Goal: Task Accomplishment & Management: Complete application form

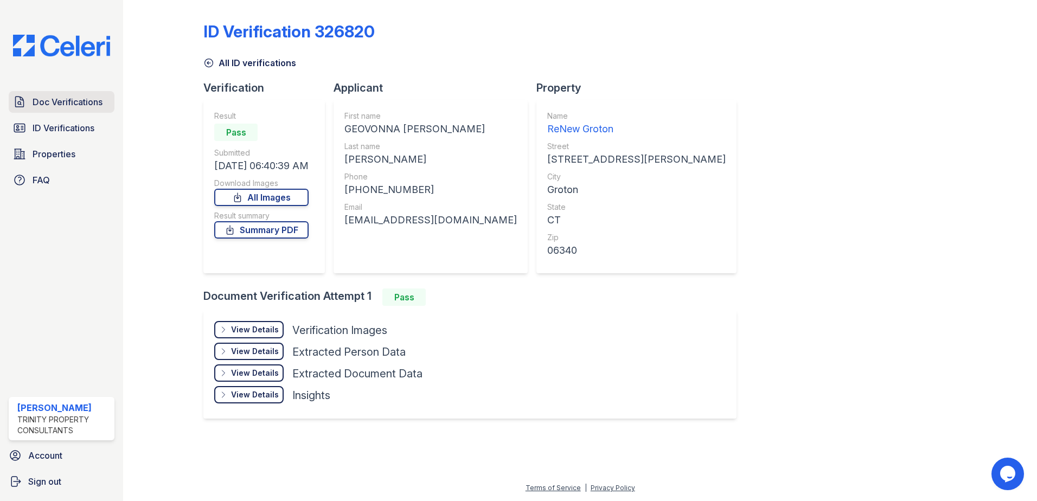
click at [74, 105] on span "Doc Verifications" at bounding box center [68, 101] width 70 height 13
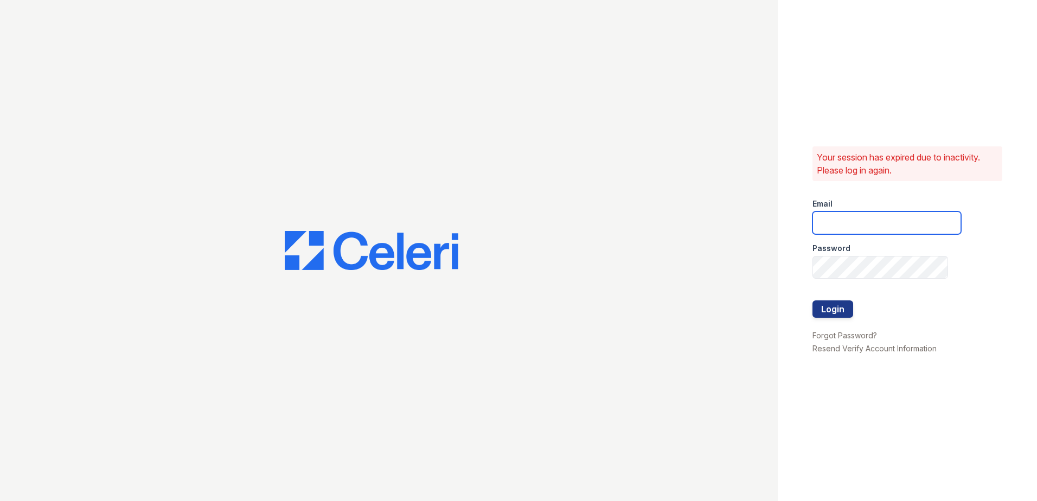
type input "[EMAIL_ADDRESS][DOMAIN_NAME]"
click at [839, 307] on button "Login" at bounding box center [833, 309] width 41 height 17
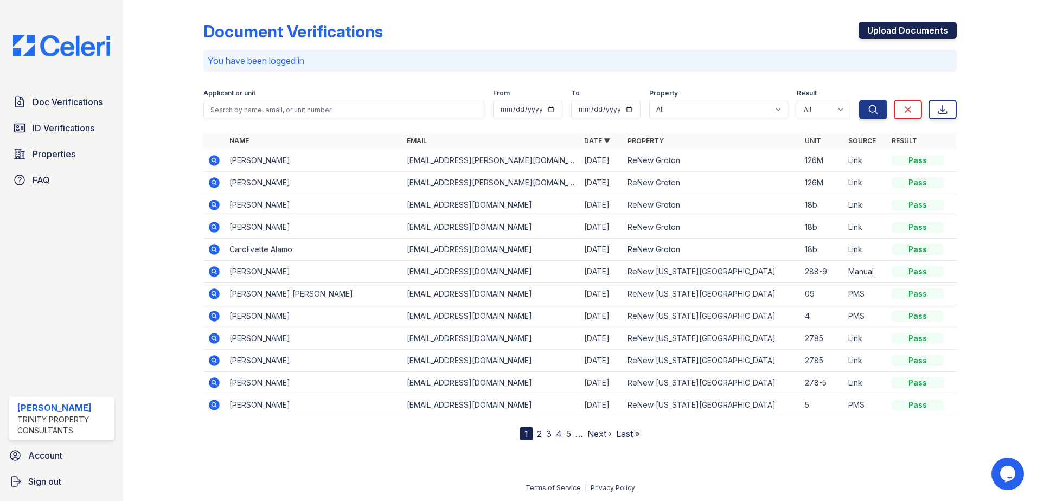
click at [883, 30] on link "Upload Documents" at bounding box center [908, 30] width 98 height 17
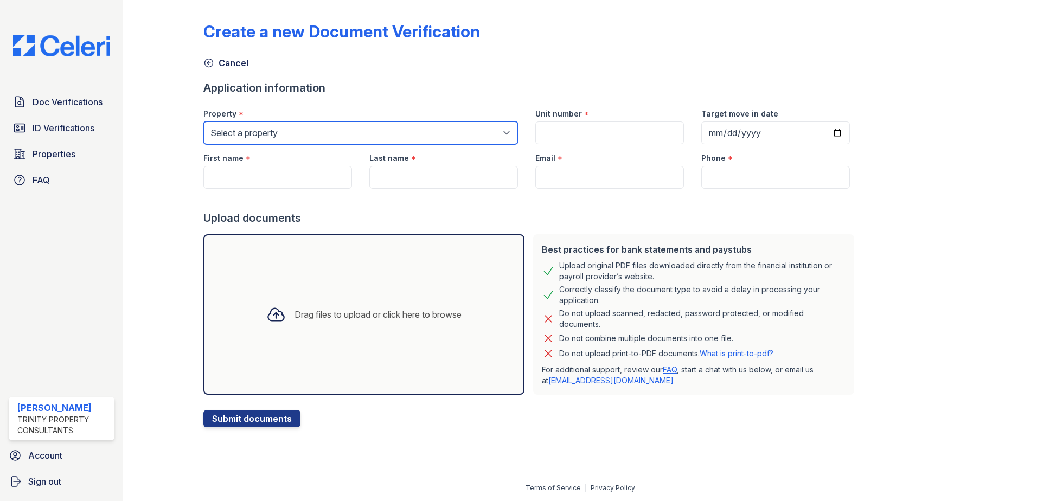
click at [336, 130] on select "Select a property ReNew Groton ReNew Washington Park" at bounding box center [360, 133] width 315 height 23
select select "4802"
click at [203, 122] on select "Select a property ReNew Groton ReNew Washington Park" at bounding box center [360, 133] width 315 height 23
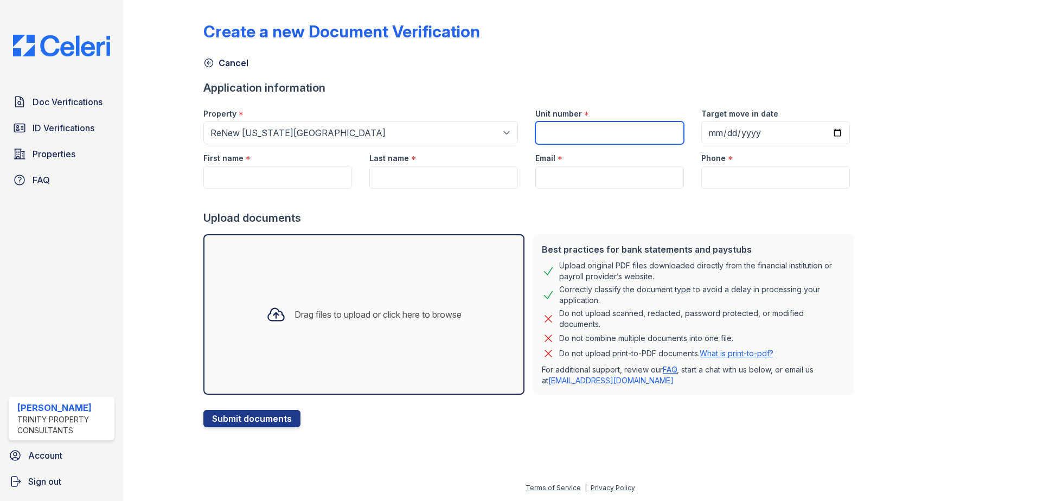
click at [543, 133] on input "Unit number" at bounding box center [610, 133] width 149 height 23
type input "282-8"
click at [259, 184] on input "First name" at bounding box center [277, 177] width 149 height 23
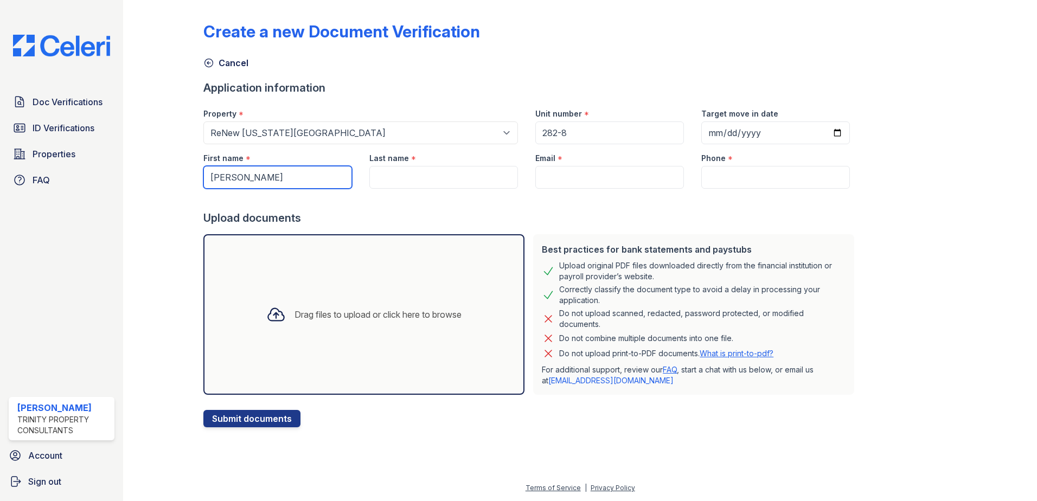
type input "Tomiko"
type input "Hazel"
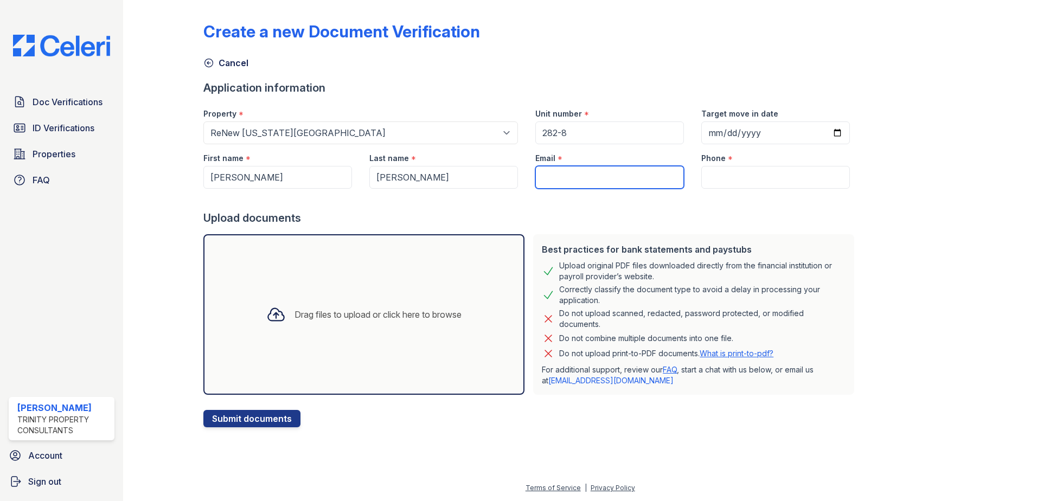
click at [626, 169] on input "Email" at bounding box center [610, 177] width 149 height 23
paste input "tyrae65@yahoo.com"
type input "tyrae65@yahoo.com"
click at [708, 181] on input "Phone" at bounding box center [776, 177] width 149 height 23
paste input "(860) 772-7896"
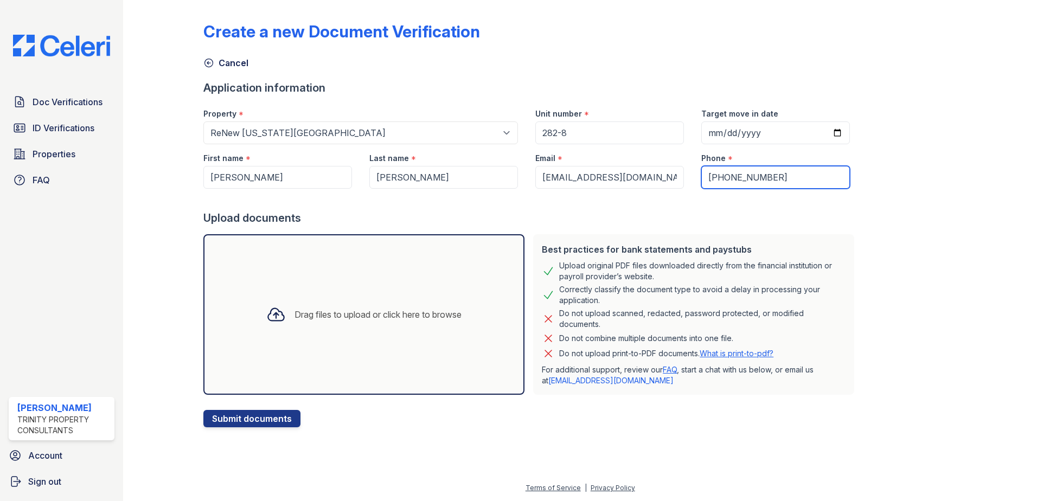
type input "(860) 772-7896"
click at [934, 251] on div "Create a new Document Verification Cancel Application information Property * Se…" at bounding box center [580, 215] width 754 height 423
click at [232, 419] on button "Submit documents" at bounding box center [251, 418] width 97 height 17
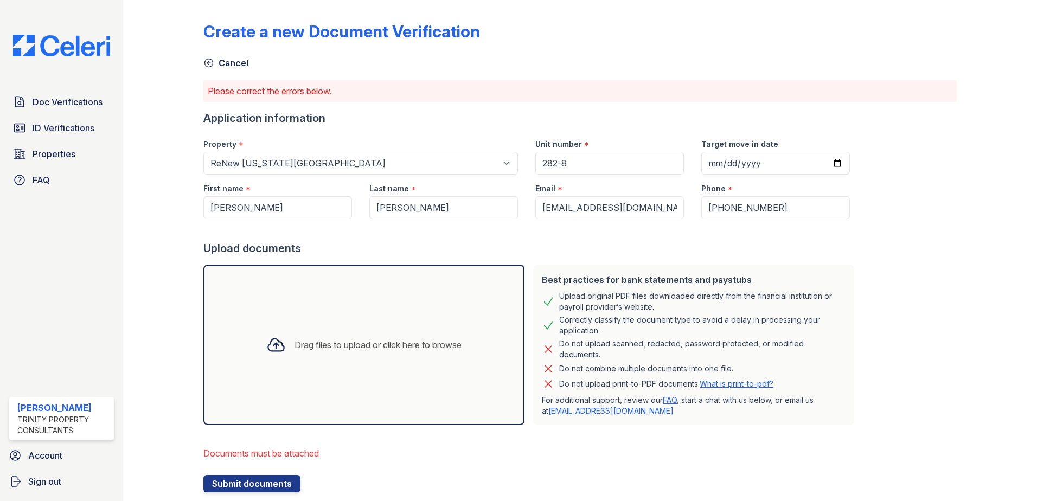
click at [261, 374] on div "Drag files to upload or click here to browse" at bounding box center [363, 345] width 321 height 161
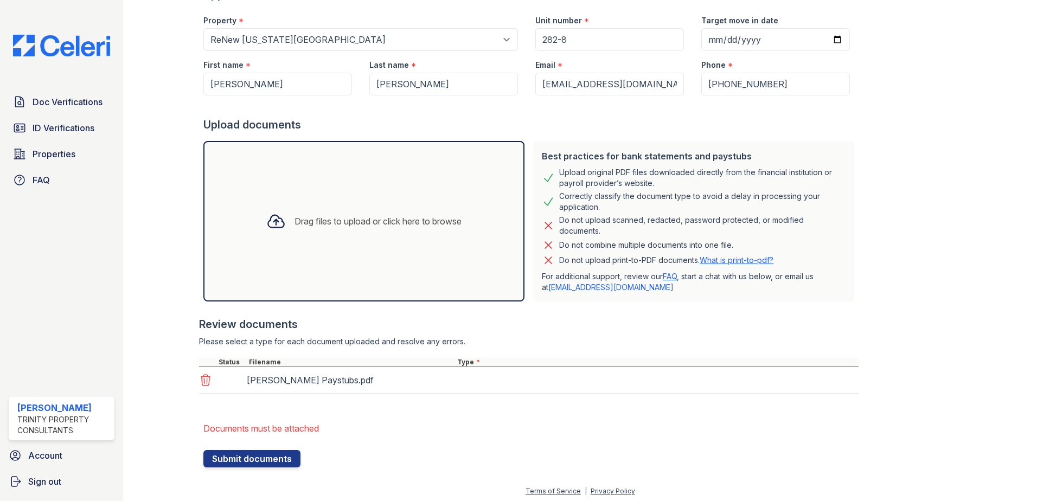
scroll to position [127, 0]
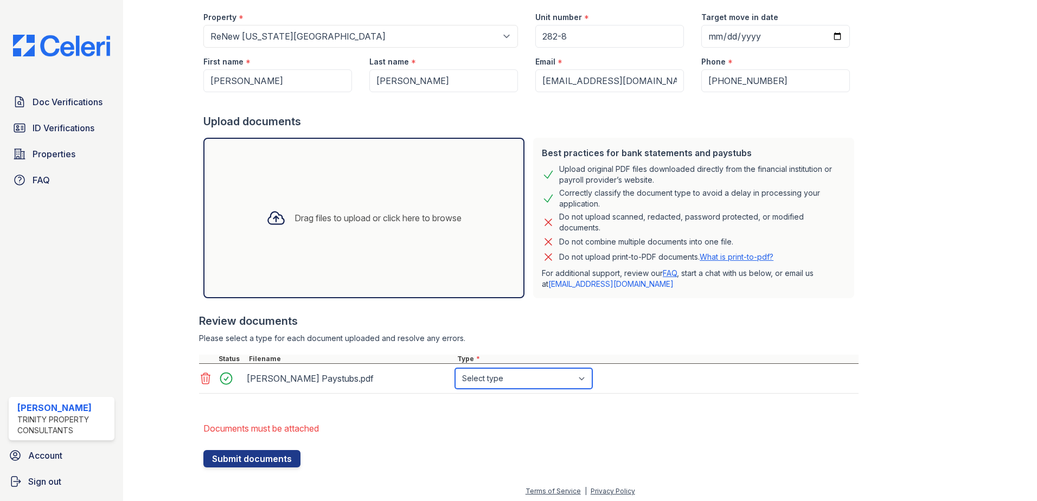
click at [532, 380] on select "Select type Paystub Bank Statement Offer Letter Tax Documents Benefit Award Let…" at bounding box center [523, 378] width 137 height 21
select select "paystub"
click at [455, 368] on select "Select type Paystub Bank Statement Offer Letter Tax Documents Benefit Award Let…" at bounding box center [523, 378] width 137 height 21
click at [271, 462] on button "Submit documents" at bounding box center [251, 458] width 97 height 17
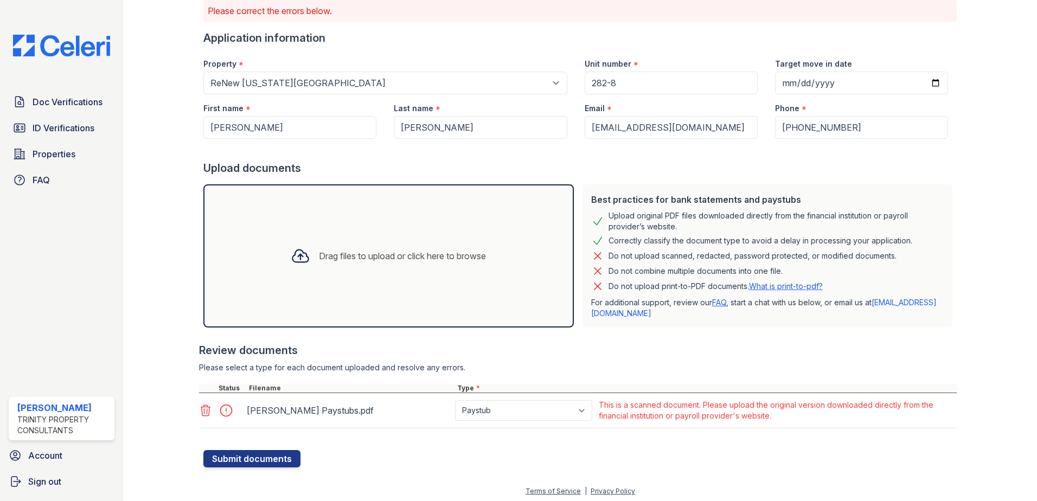
scroll to position [84, 0]
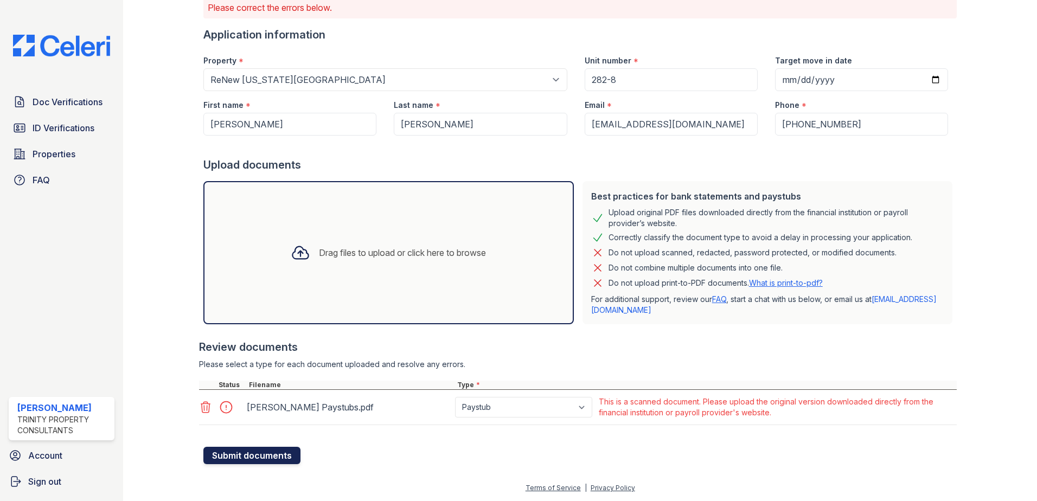
click at [253, 455] on button "Submit documents" at bounding box center [251, 455] width 97 height 17
click at [658, 407] on div "This is a scanned document. Please upload the original version downloaded direc…" at bounding box center [777, 408] width 356 height 22
click at [257, 454] on button "Submit documents" at bounding box center [251, 455] width 97 height 17
click at [331, 248] on div "Drag files to upload or click here to browse" at bounding box center [402, 252] width 167 height 13
